Goal: Find specific page/section: Find specific page/section

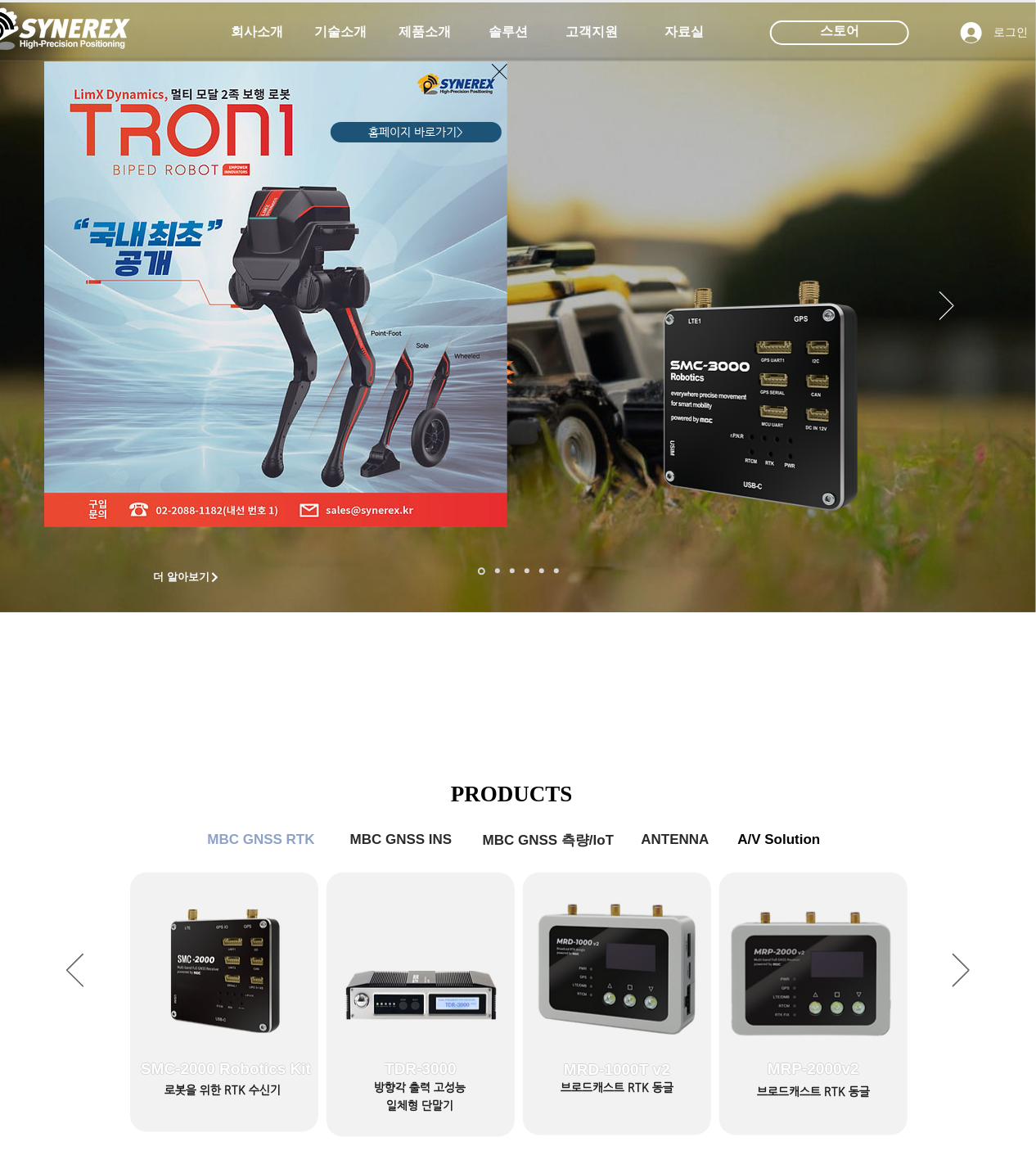
click at [316, 761] on div "LimX Dinamics" at bounding box center [518, 586] width 1036 height 1173
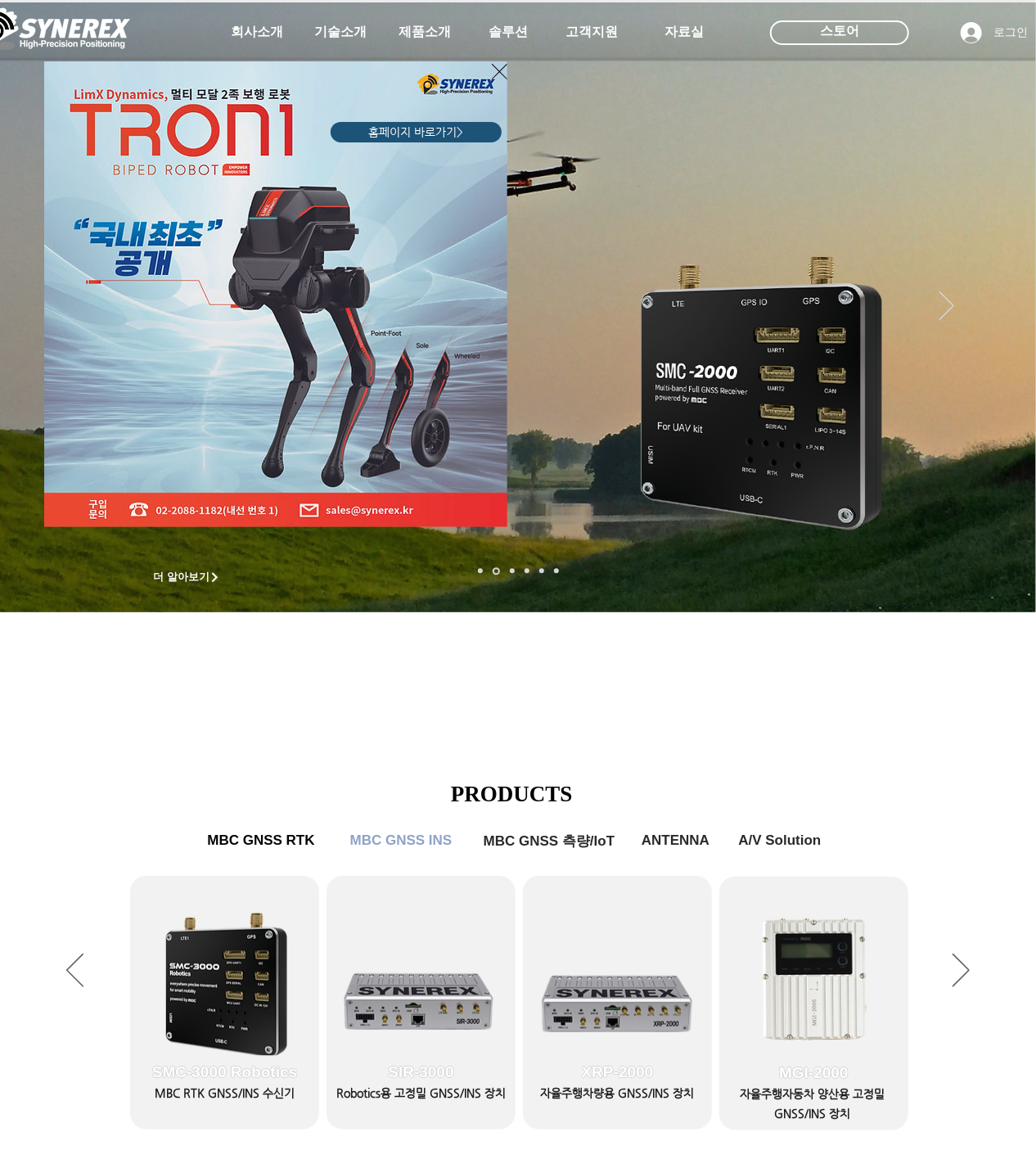
click at [496, 68] on icon "사이트로 돌아가기" at bounding box center [500, 72] width 15 height 21
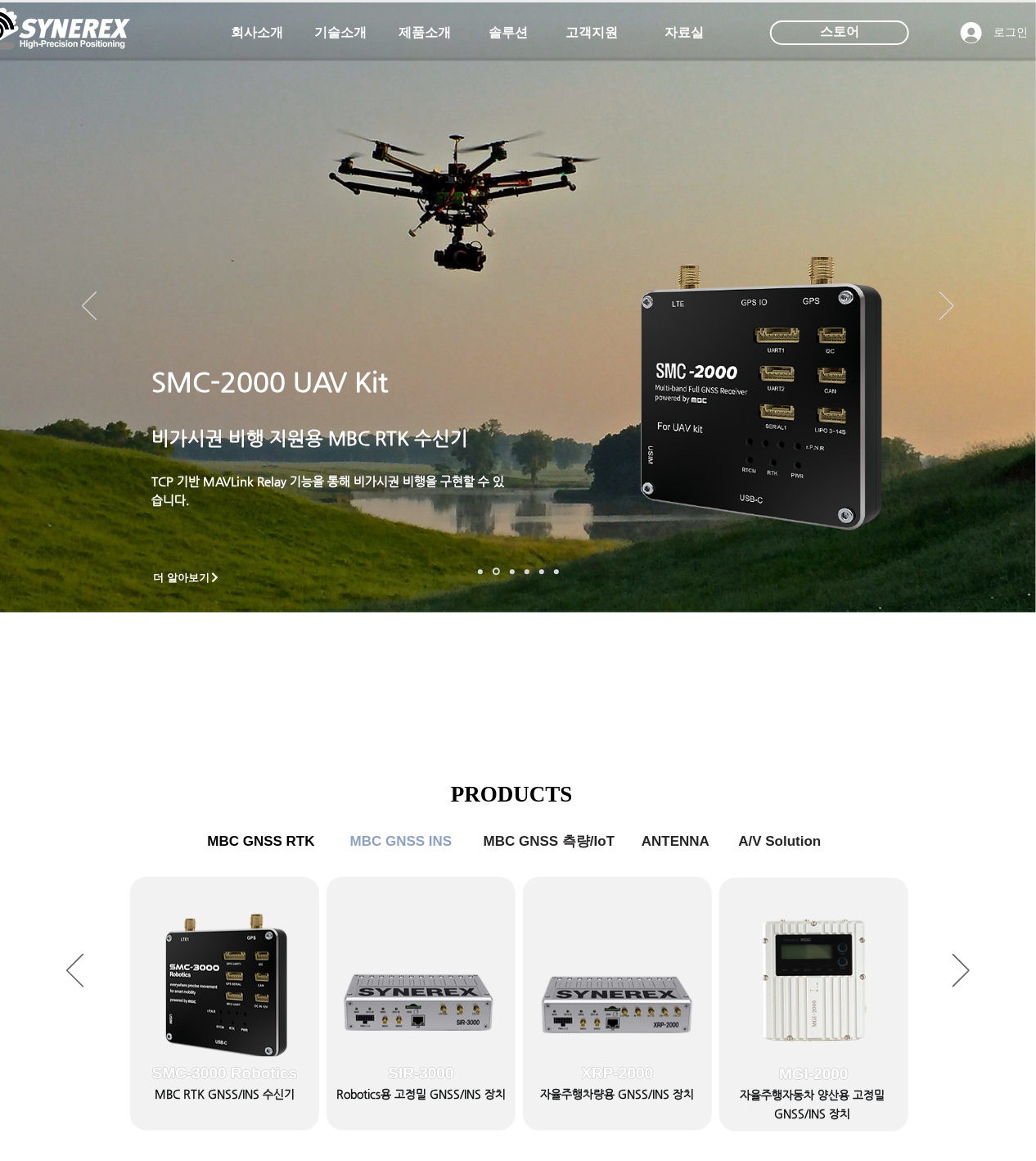
click at [504, 72] on div at bounding box center [518, 121] width 1036 height 242
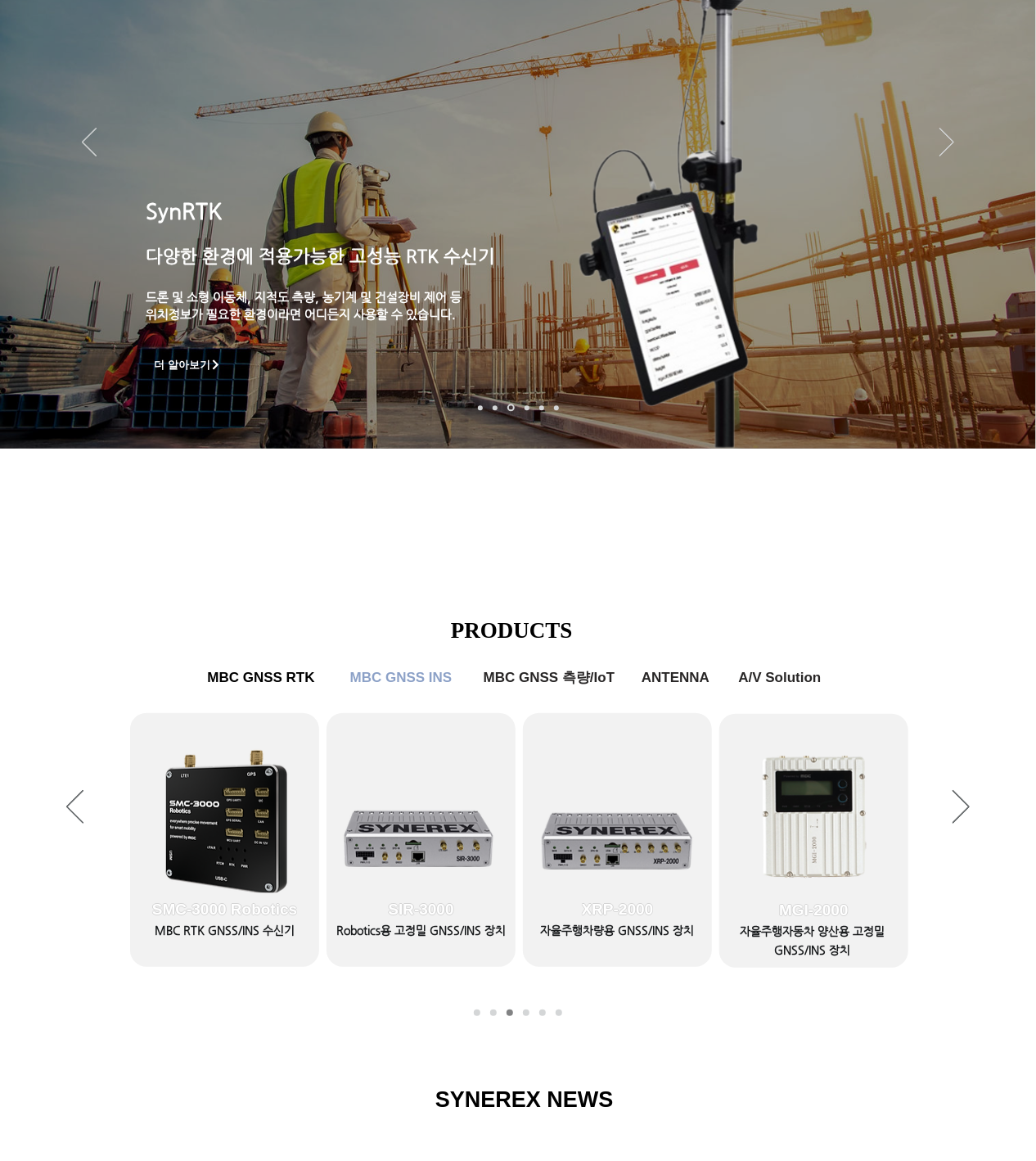
scroll to position [491, 0]
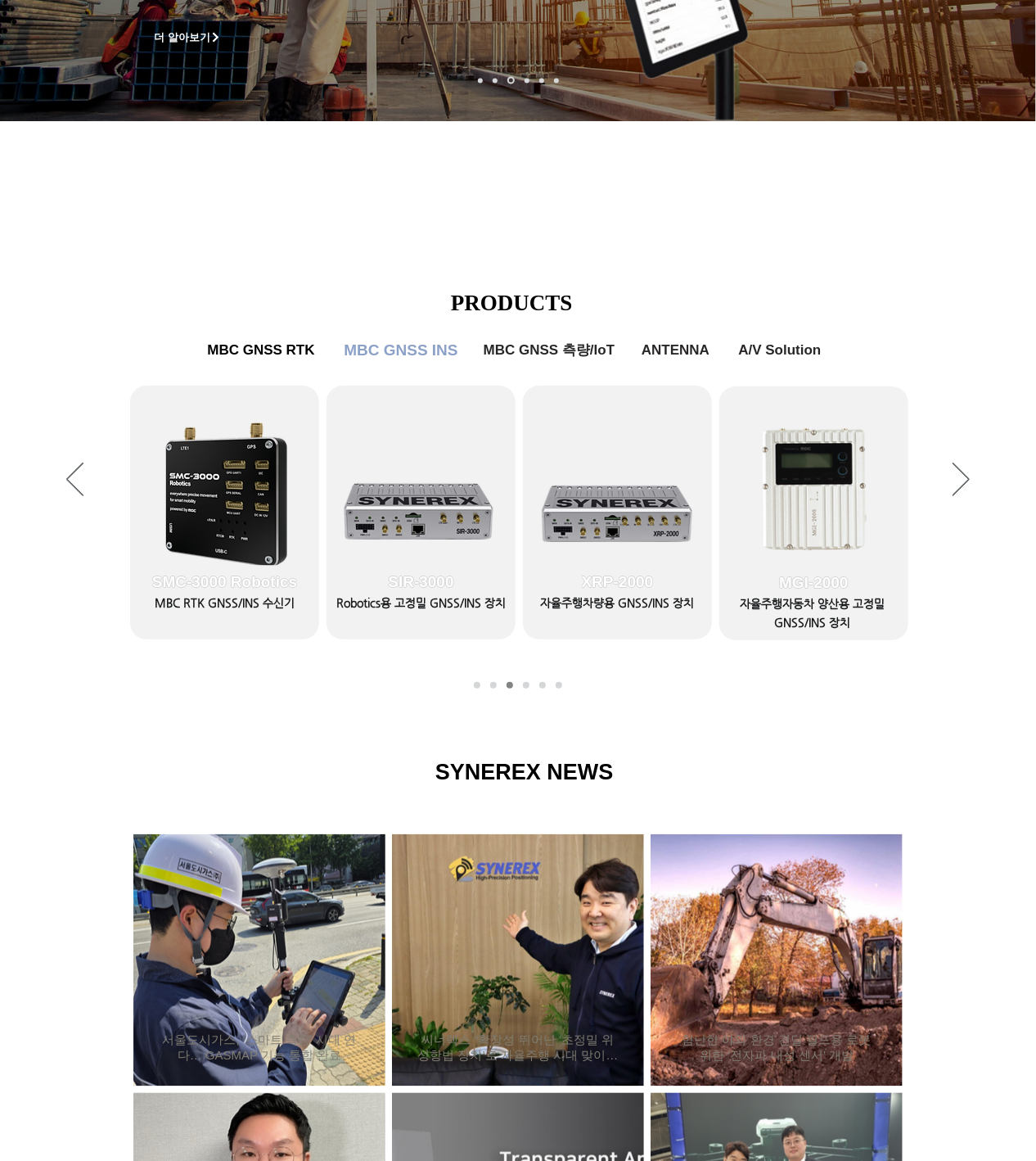
click at [410, 347] on span "MBC GNSS INS" at bounding box center [401, 350] width 114 height 18
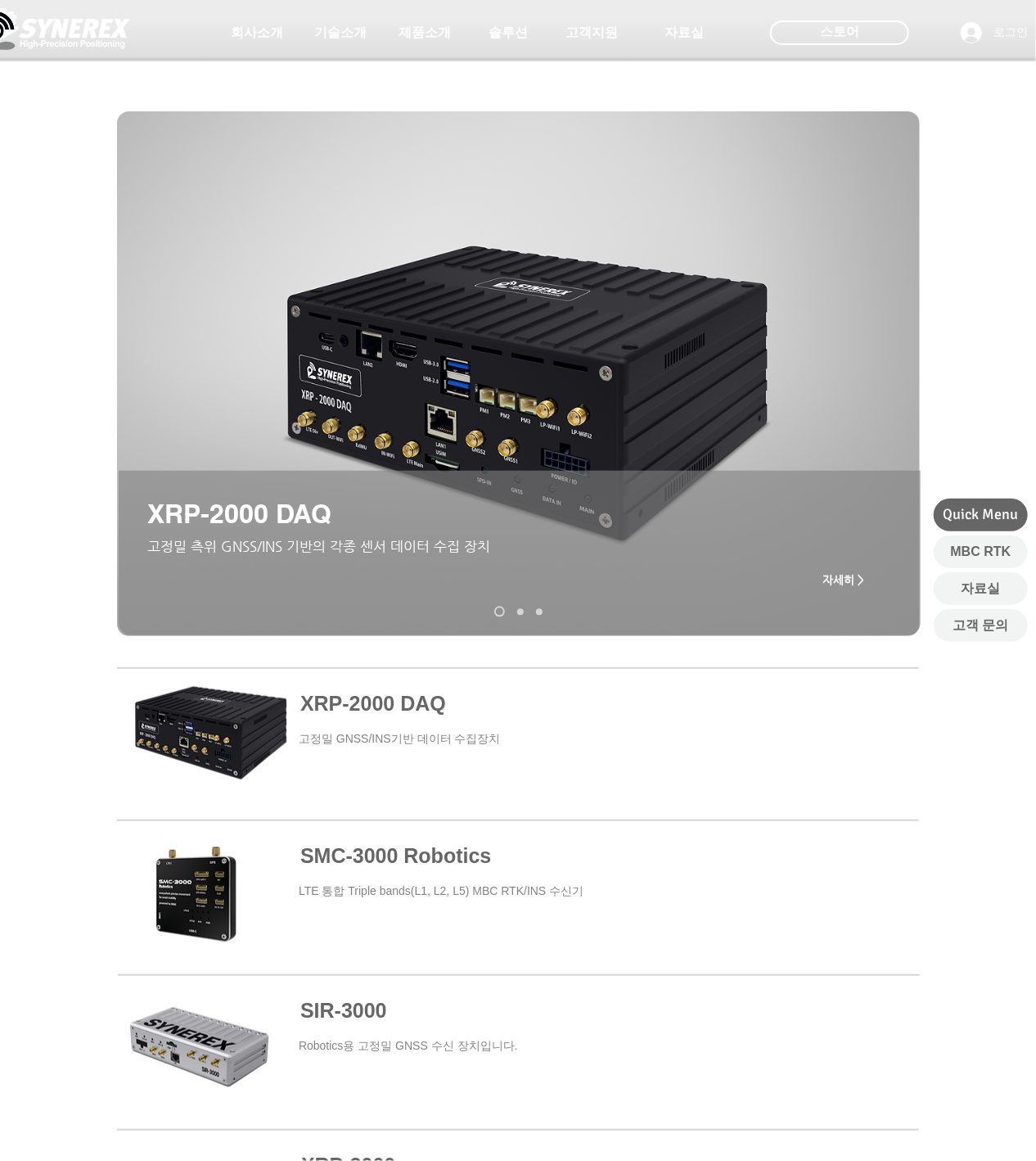
click at [226, 895] on span at bounding box center [518, 897] width 803 height 149
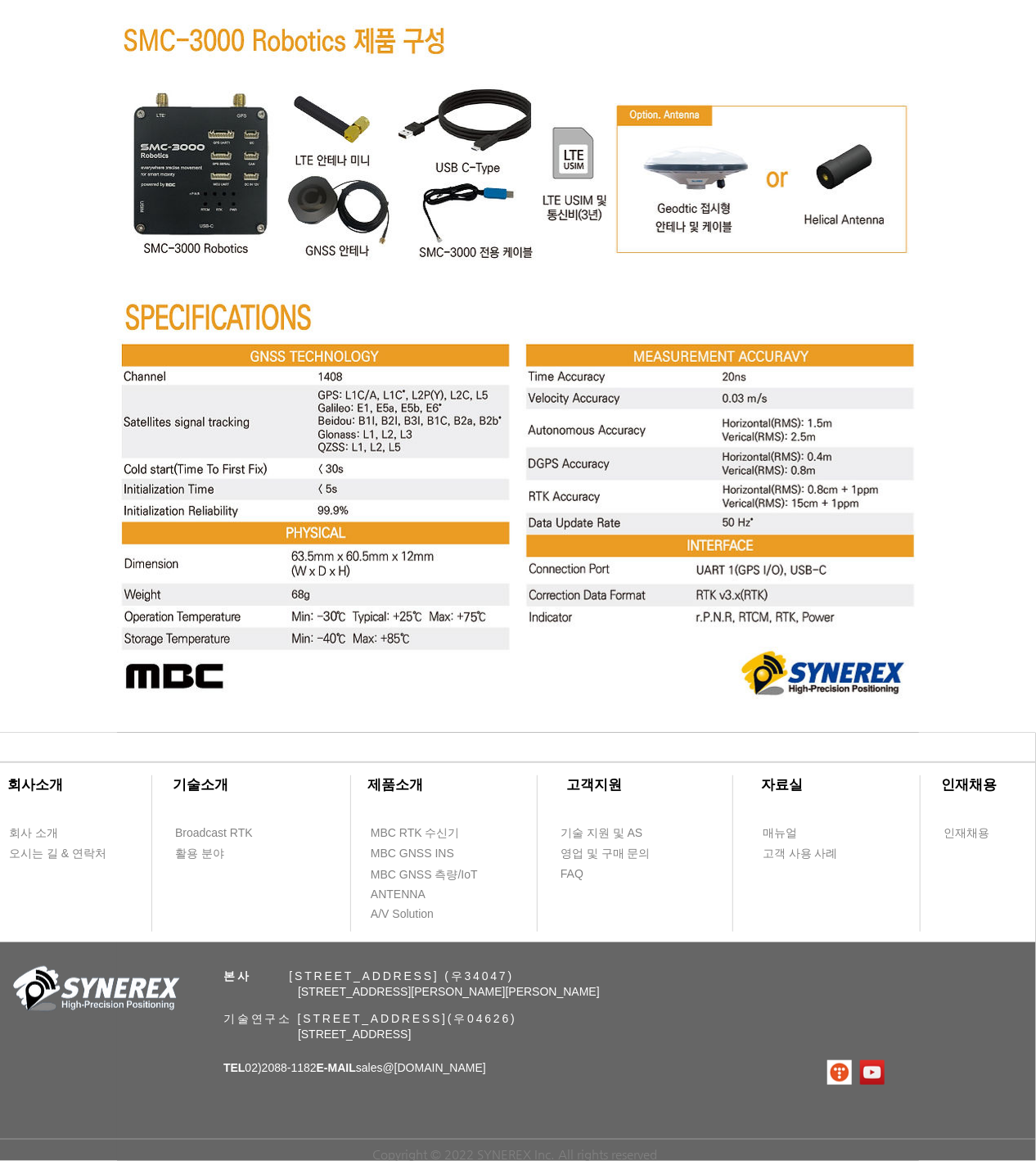
scroll to position [6087, 0]
click at [644, 854] on span "영업 및 구매 문의" at bounding box center [605, 854] width 90 height 16
